Goal: Task Accomplishment & Management: Manage account settings

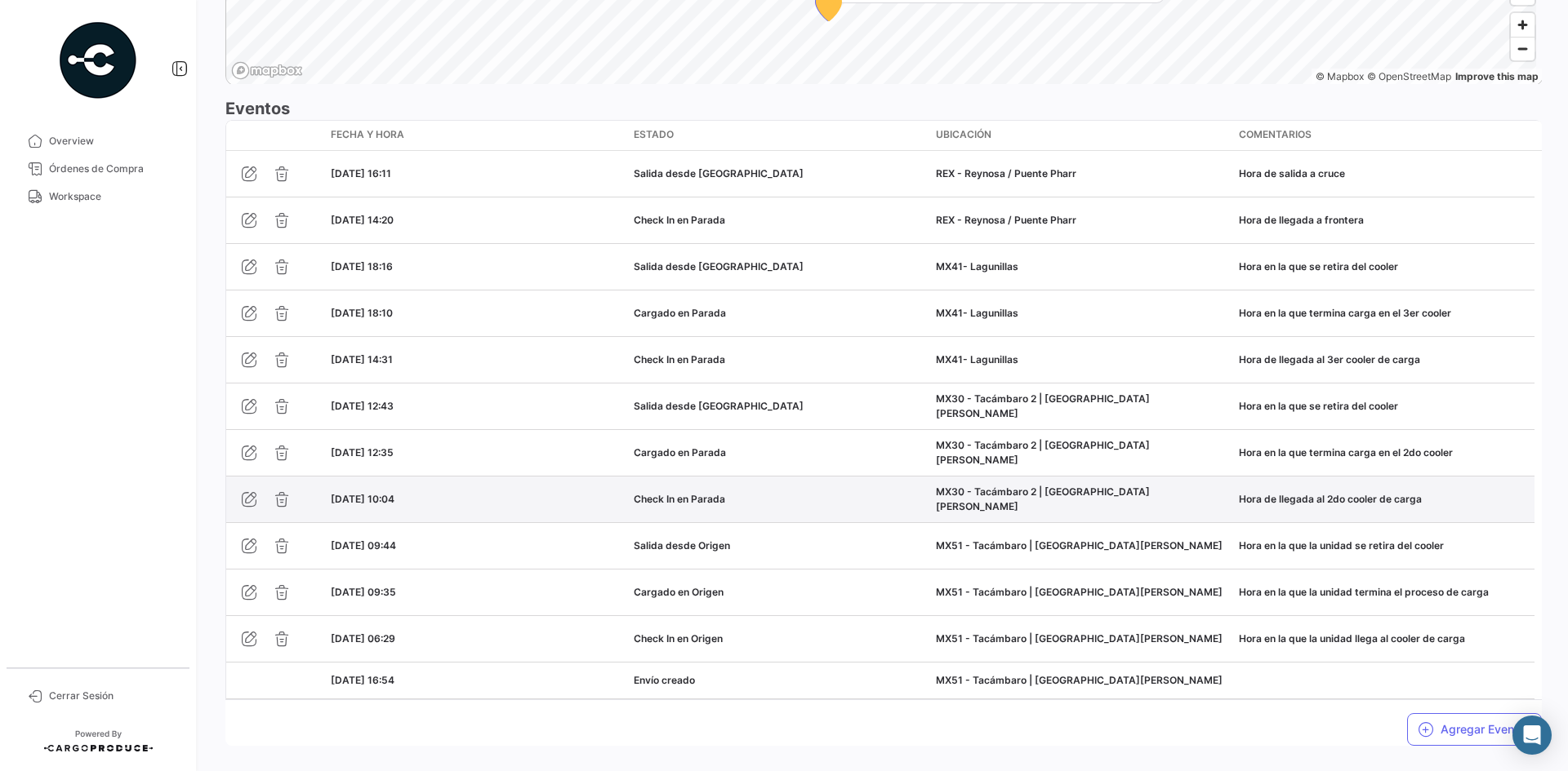
scroll to position [1387, 0]
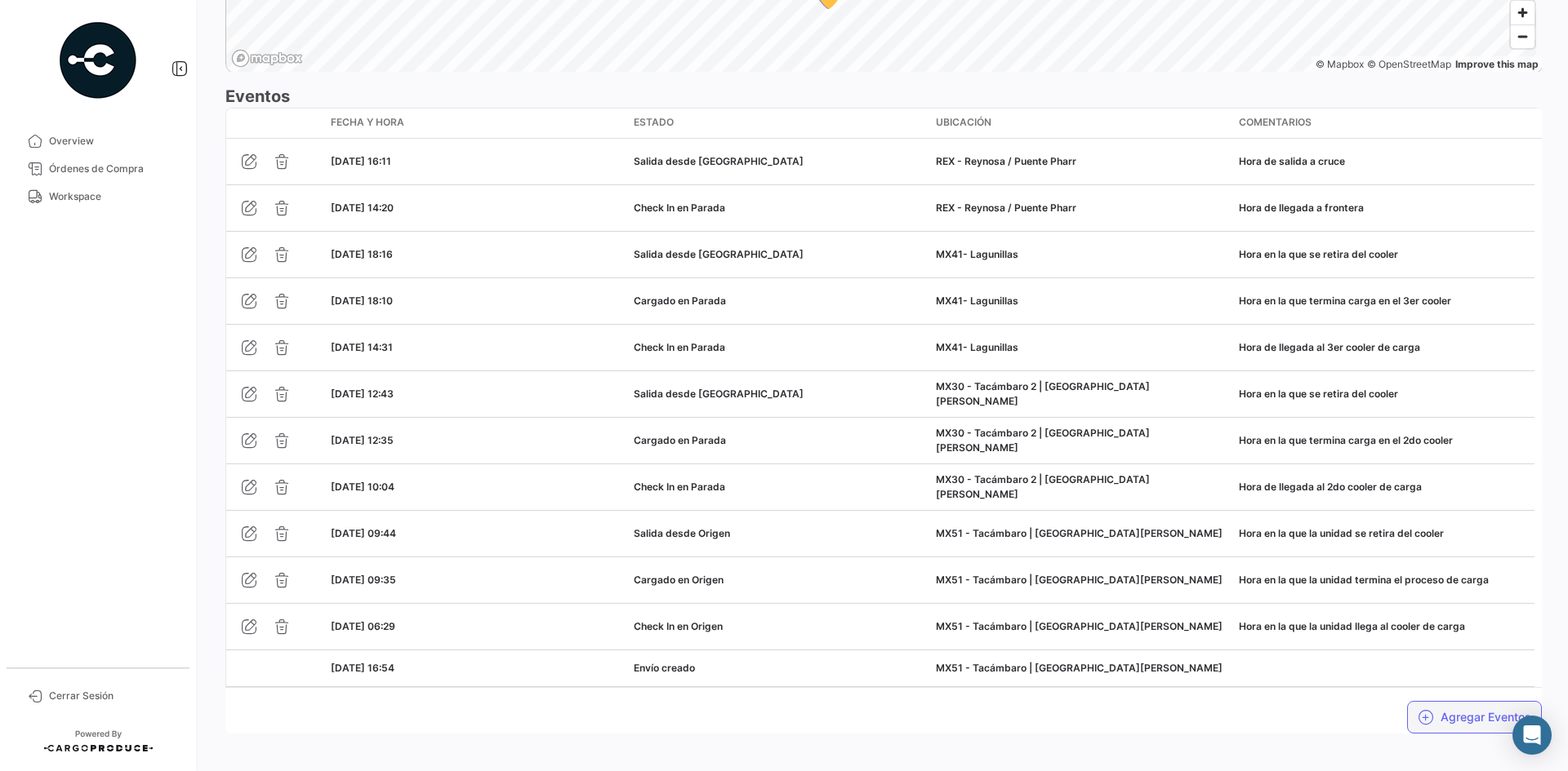
click at [1457, 714] on button "Agregar Eventos" at bounding box center [1475, 717] width 135 height 32
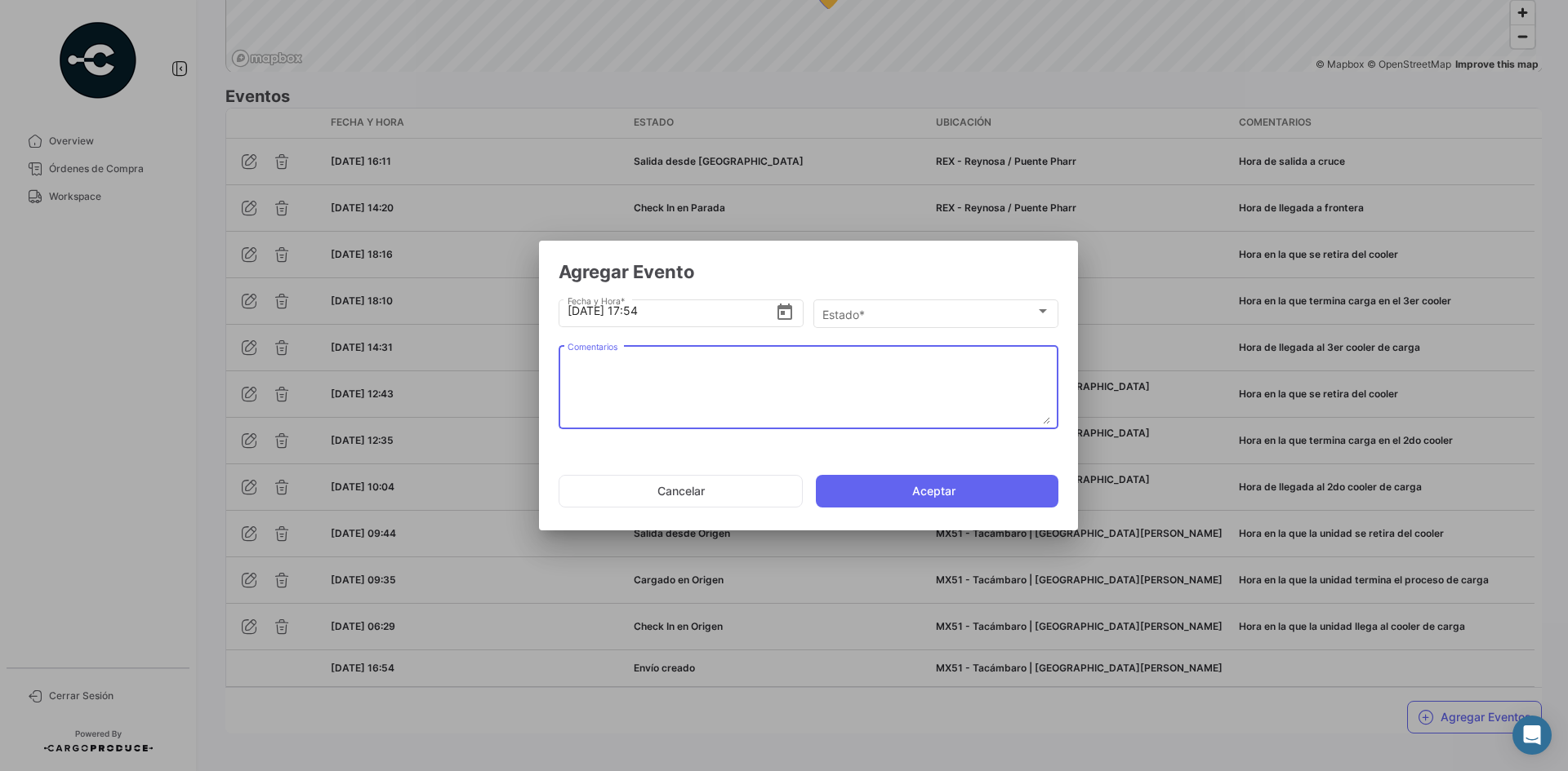
click at [668, 372] on textarea "Comentarios" at bounding box center [808, 389] width 482 height 72
paste textarea "Hora en la que la unidad queda liberada de aduanas y se dirige al destino"
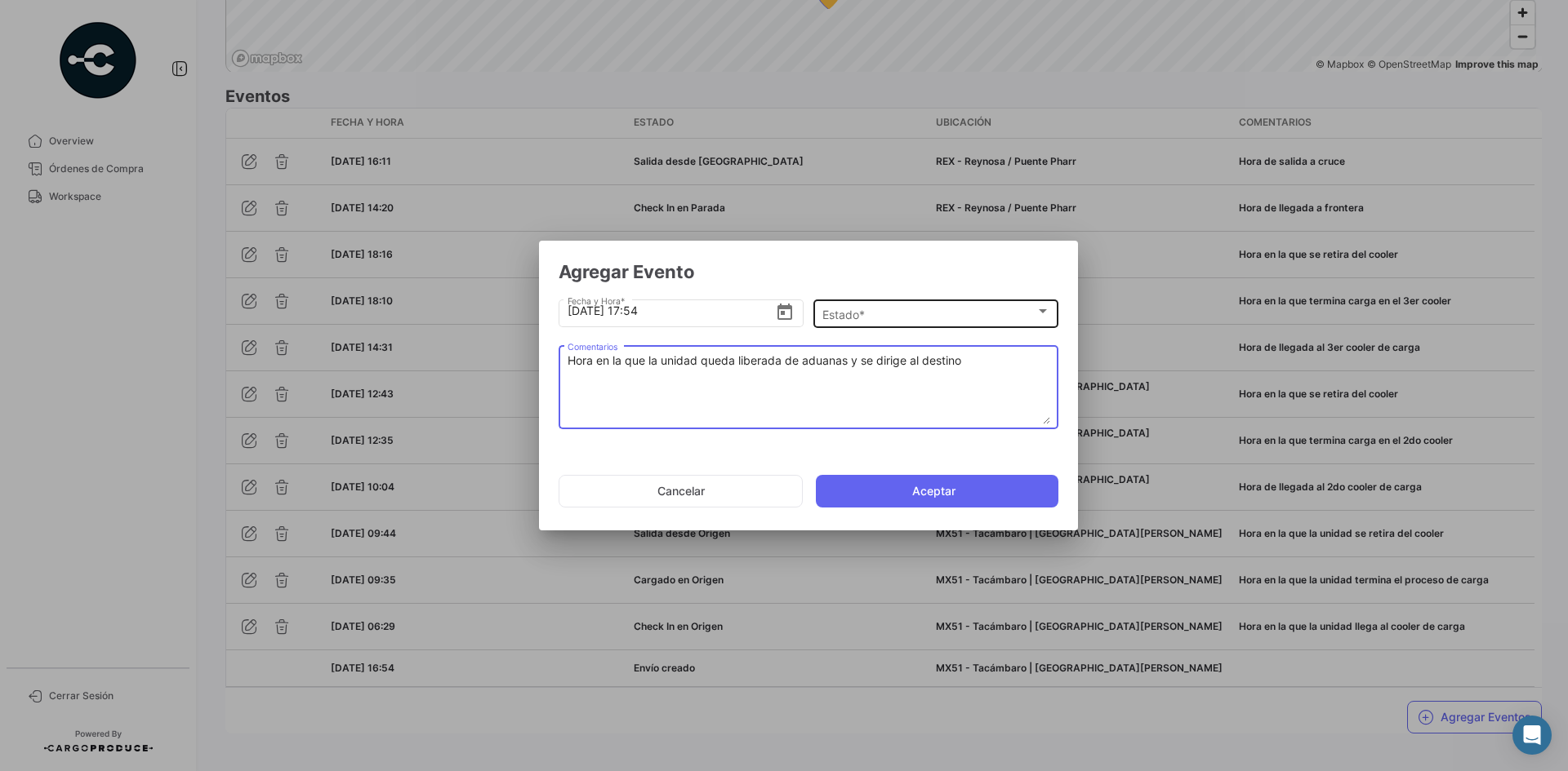
type textarea "Hora en la que la unidad queda liberada de aduanas y se dirige al destino"
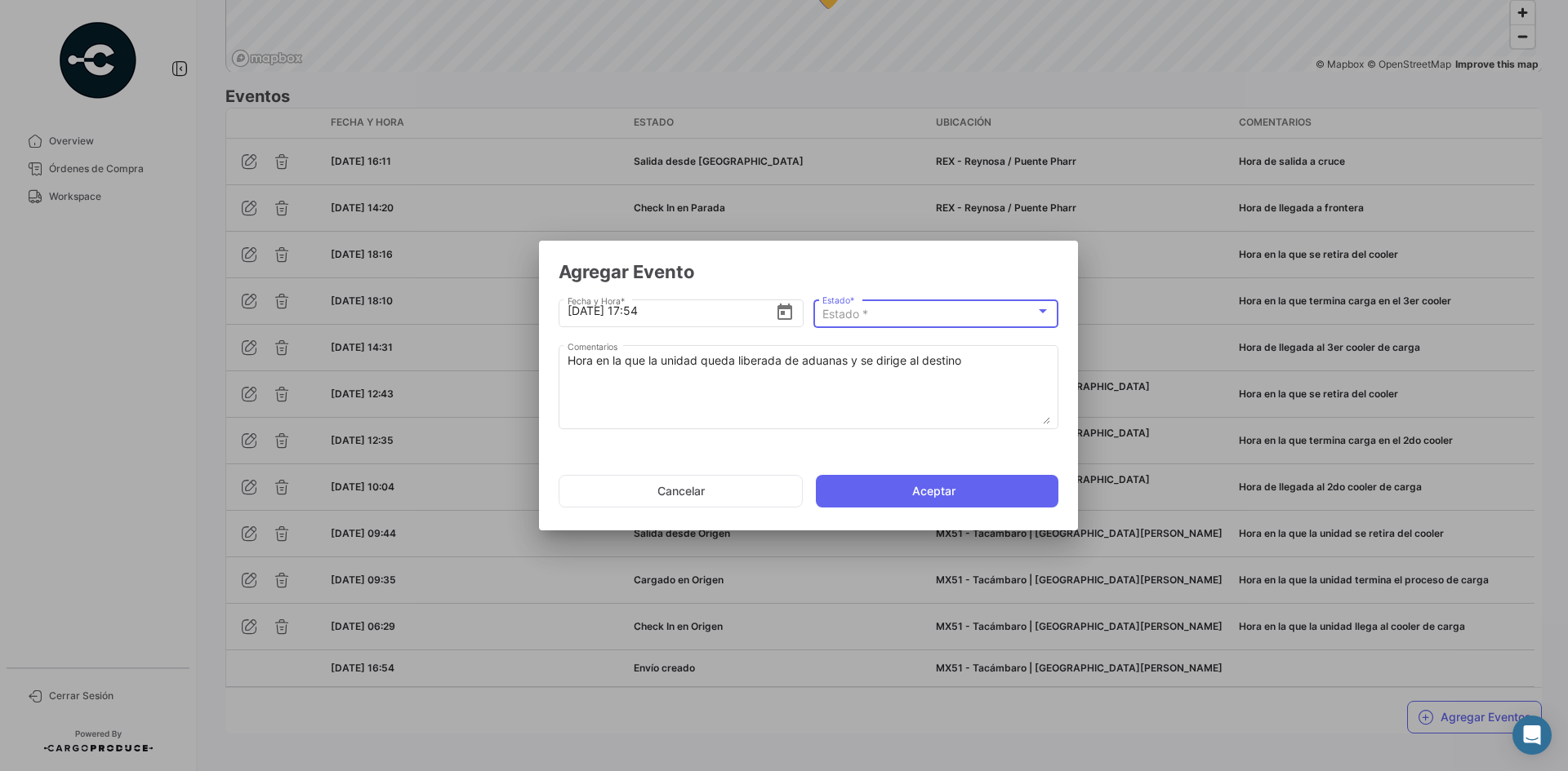
click at [867, 320] on span "Estado *" at bounding box center [845, 313] width 46 height 13
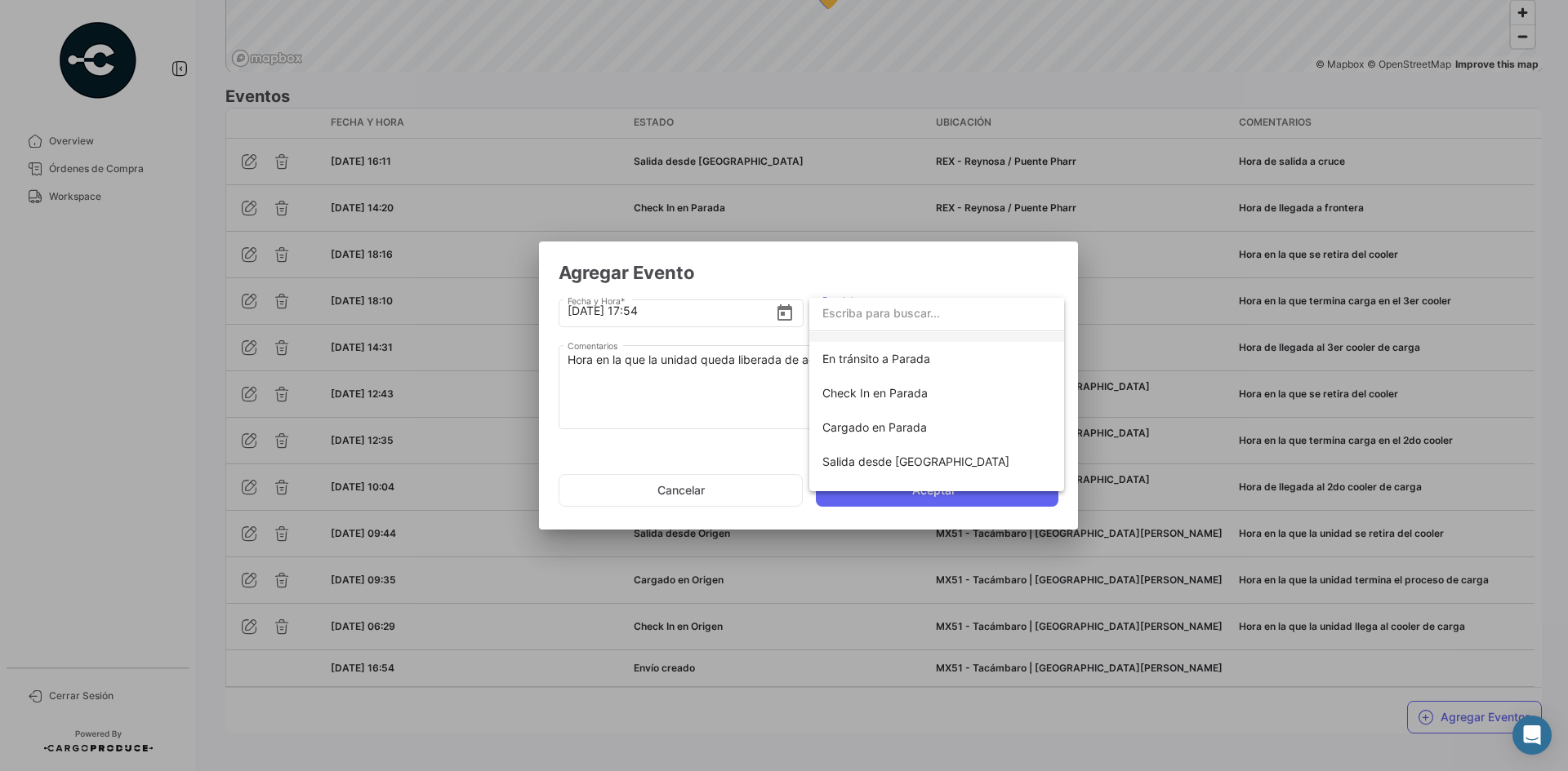
scroll to position [245, 0]
click at [899, 386] on span "En tránsito a Destino" at bounding box center [937, 379] width 229 height 34
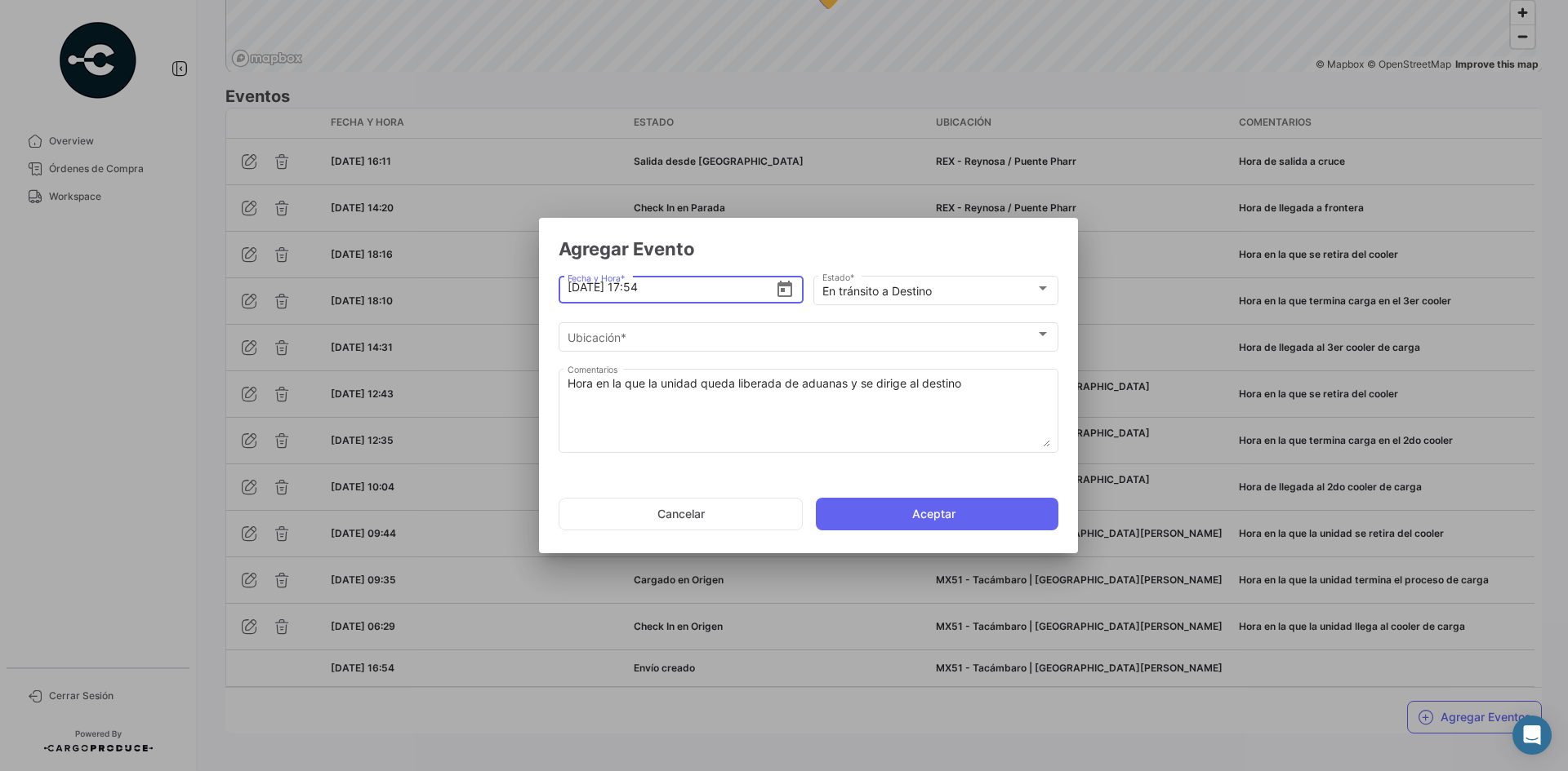
click at [695, 285] on input "[DATE] 17:54" at bounding box center [672, 287] width 208 height 57
type input "[DATE] 17:52"
click at [692, 341] on div "Ubicación *" at bounding box center [801, 337] width 468 height 13
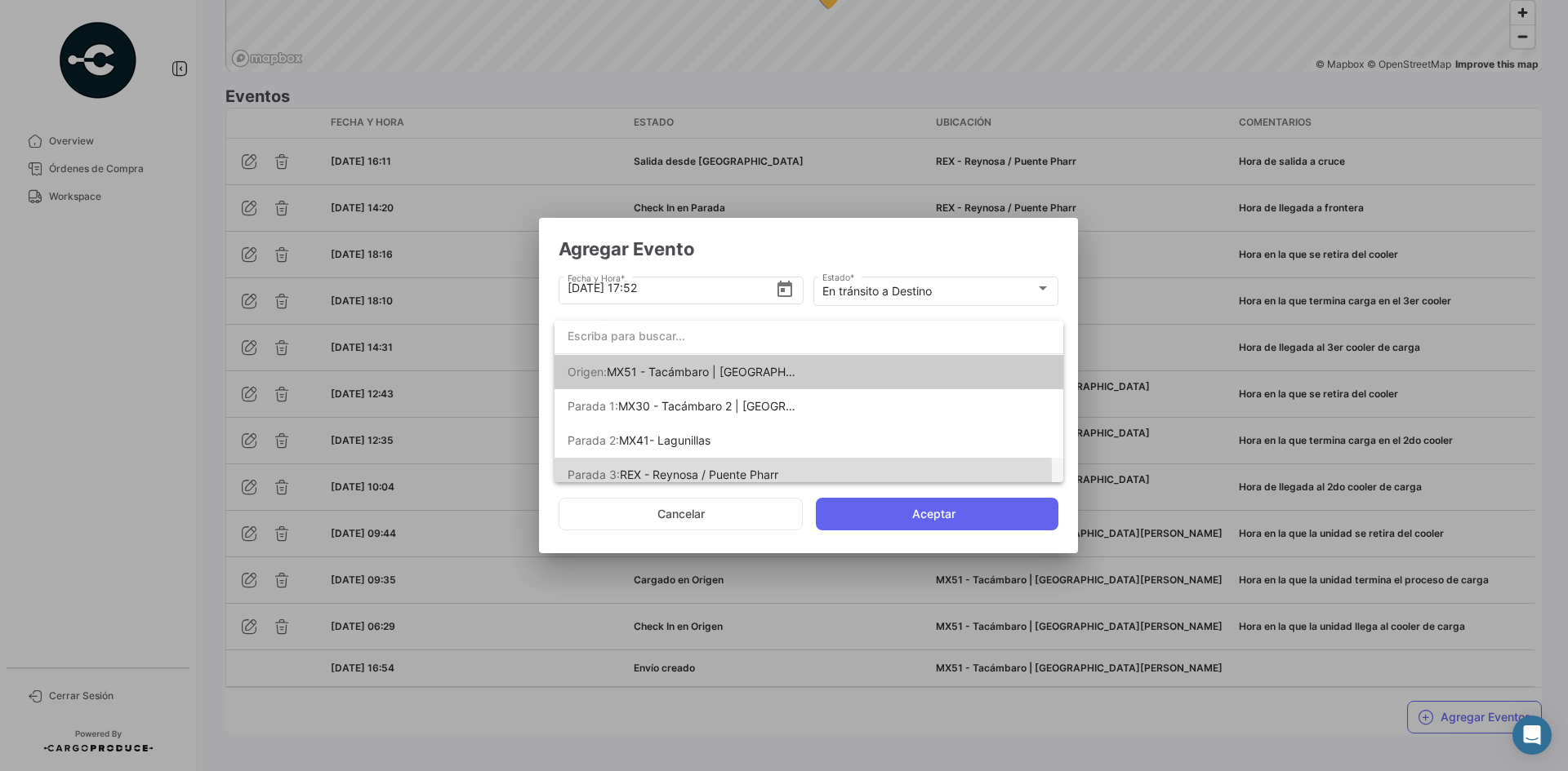
click at [706, 471] on span "REX - Reynosa / Puente Pharr" at bounding box center [699, 474] width 158 height 13
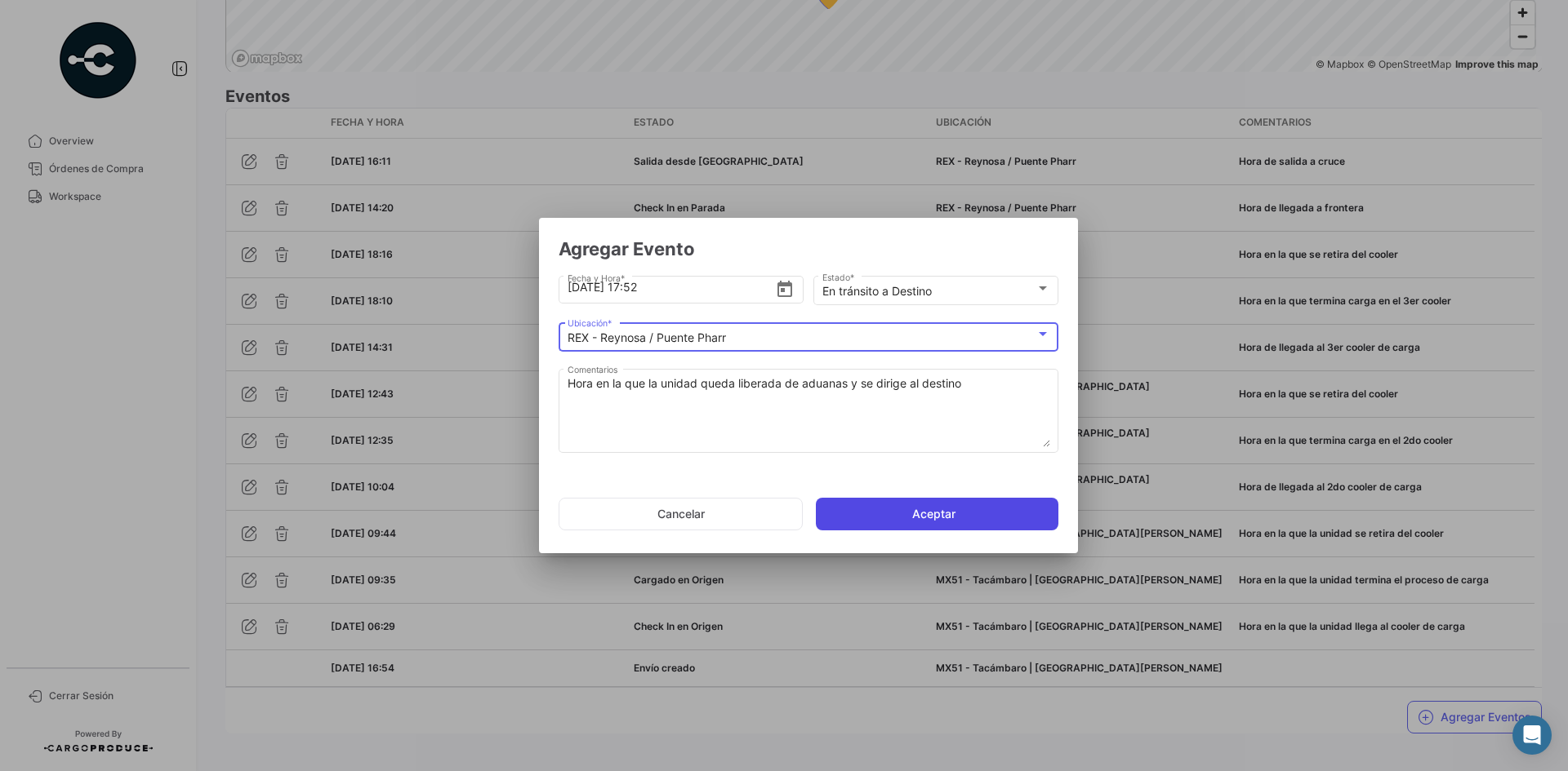
click at [895, 521] on button "Aceptar" at bounding box center [937, 514] width 242 height 32
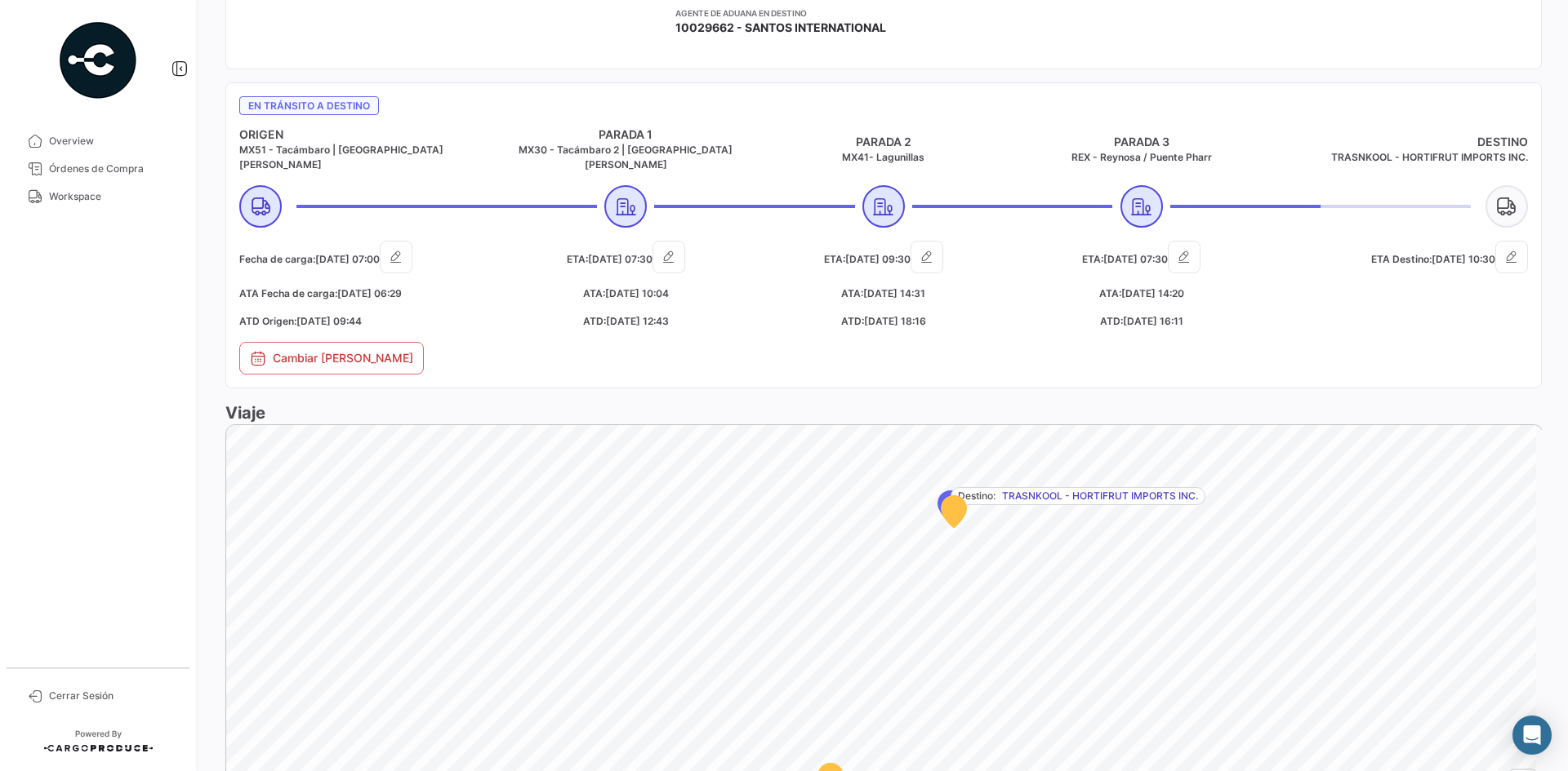
scroll to position [653, 0]
